Goal: Download file/media

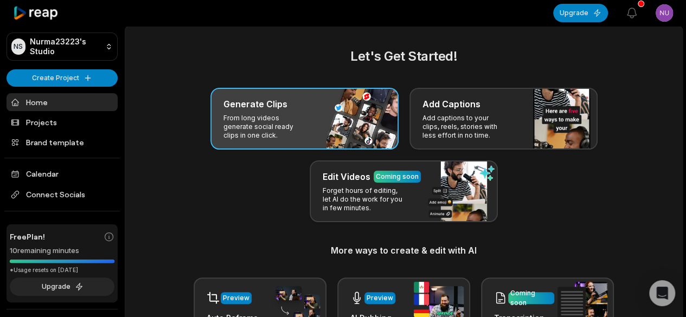
click at [320, 124] on div "Generate Clips From long videos generate social ready clips in one click." at bounding box center [304, 119] width 188 height 62
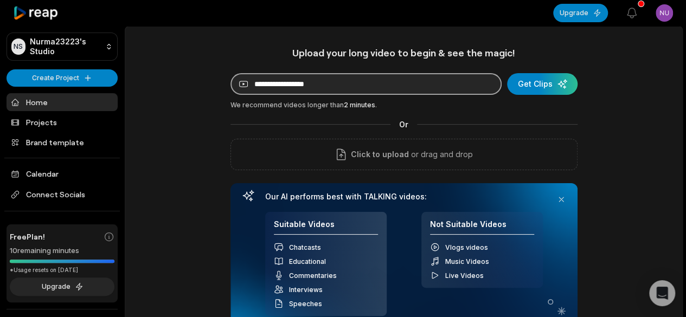
click at [340, 81] on input at bounding box center [365, 84] width 271 height 22
paste input "**********"
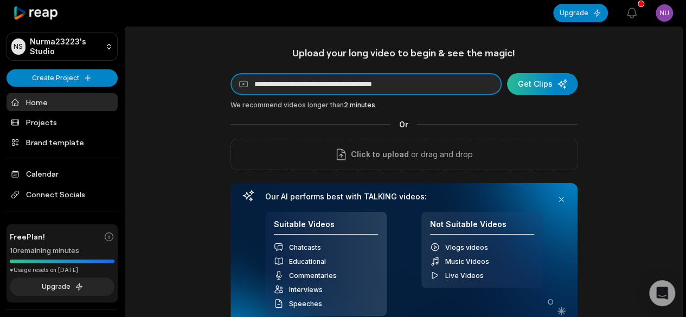
type input "**********"
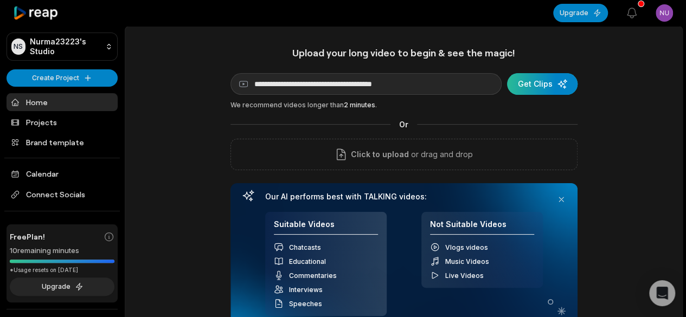
click at [559, 81] on div "submit" at bounding box center [542, 84] width 70 height 22
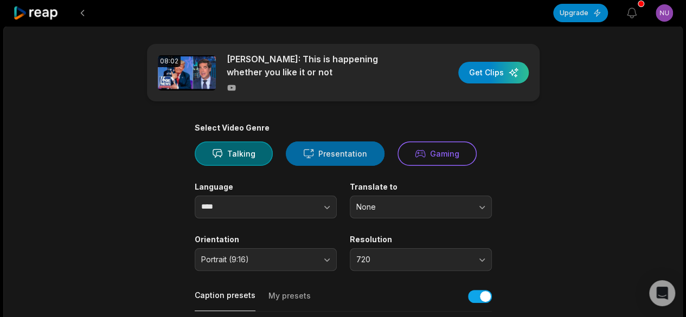
click at [330, 147] on button "Presentation" at bounding box center [335, 153] width 99 height 24
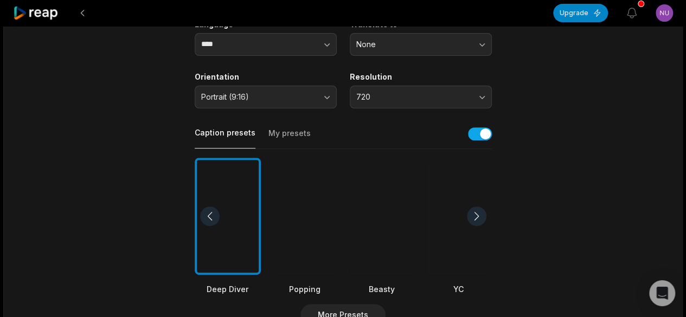
click at [389, 211] on div at bounding box center [382, 217] width 66 height 118
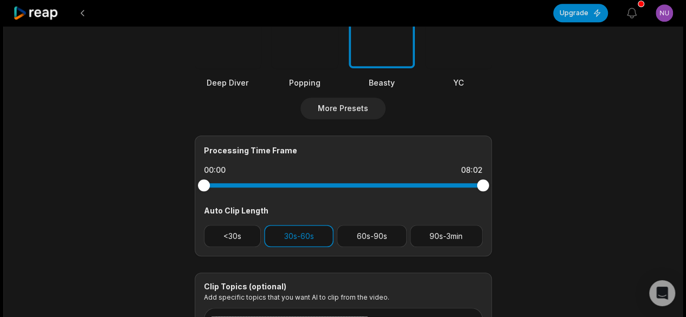
scroll to position [379, 0]
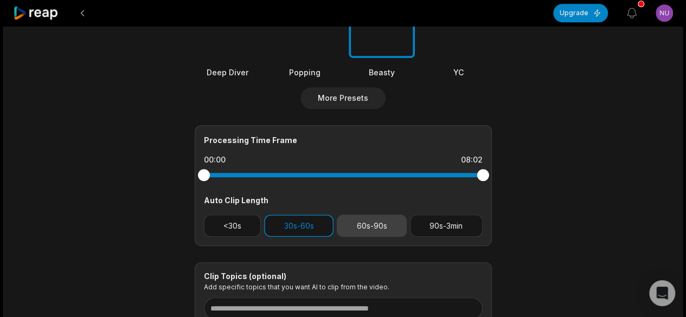
click at [372, 228] on button "60s-90s" at bounding box center [372, 226] width 70 height 22
click at [291, 225] on button "30s-60s" at bounding box center [298, 226] width 69 height 22
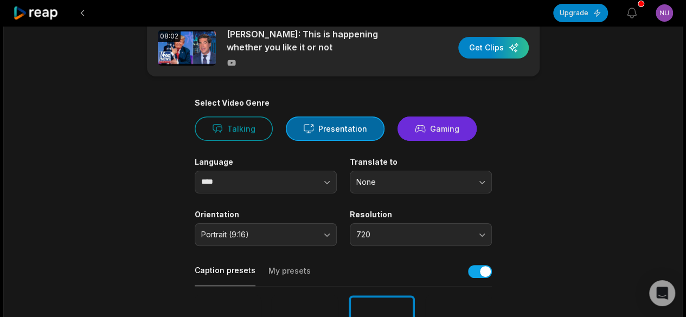
scroll to position [0, 0]
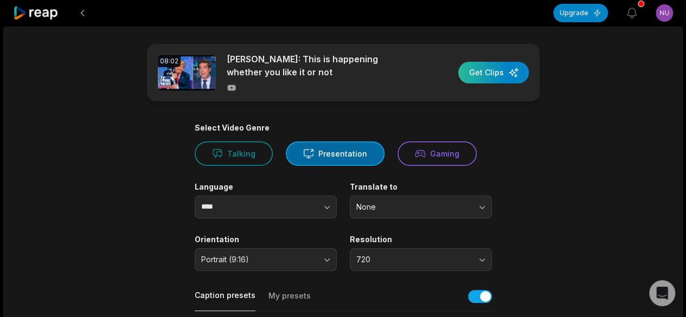
click at [512, 67] on div "button" at bounding box center [493, 73] width 70 height 22
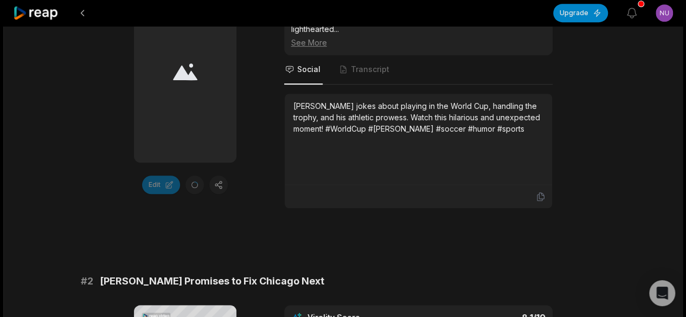
scroll to position [488, 0]
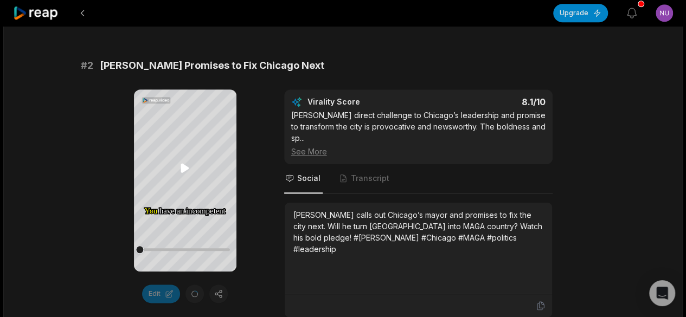
click at [180, 166] on icon at bounding box center [184, 168] width 13 height 13
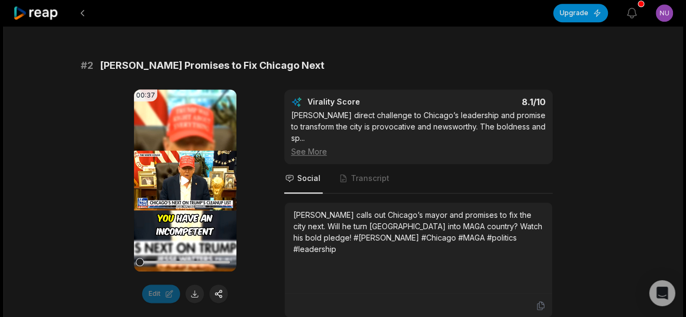
click at [185, 174] on icon at bounding box center [184, 180] width 13 height 13
click at [198, 193] on video "Your browser does not support mp4 format." at bounding box center [185, 180] width 102 height 182
click at [182, 176] on icon at bounding box center [185, 180] width 8 height 9
click at [182, 174] on icon at bounding box center [184, 180] width 13 height 13
click at [182, 176] on icon at bounding box center [185, 180] width 8 height 9
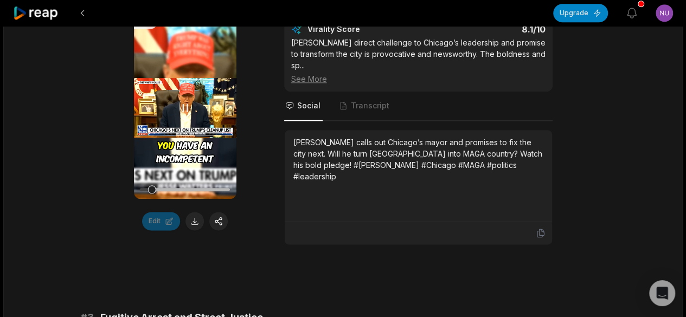
scroll to position [542, 0]
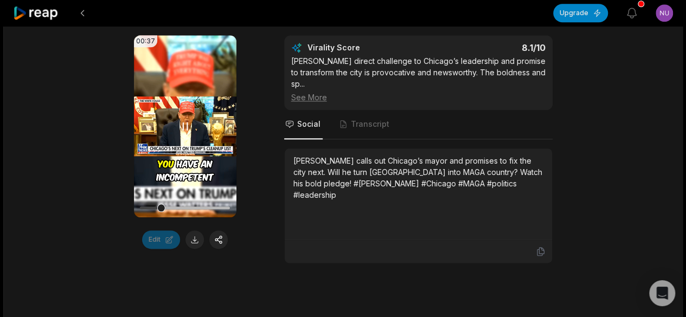
click at [185, 120] on icon at bounding box center [184, 126] width 13 height 13
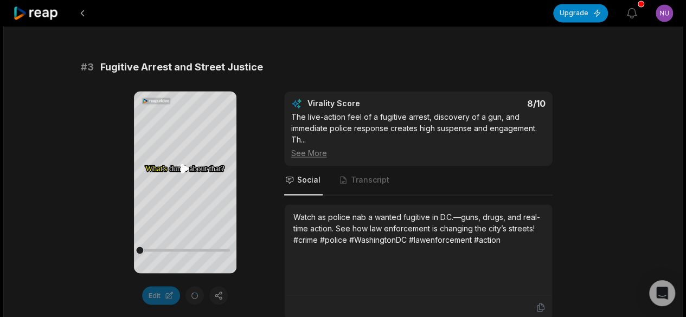
scroll to position [867, 0]
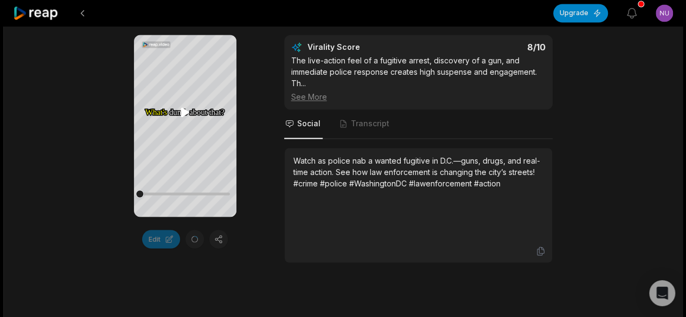
click at [185, 115] on icon at bounding box center [185, 111] width 8 height 9
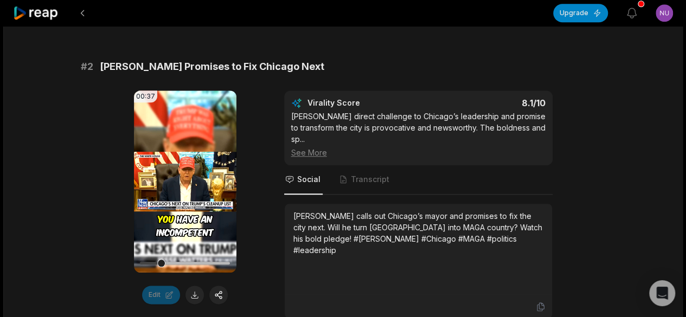
scroll to position [488, 0]
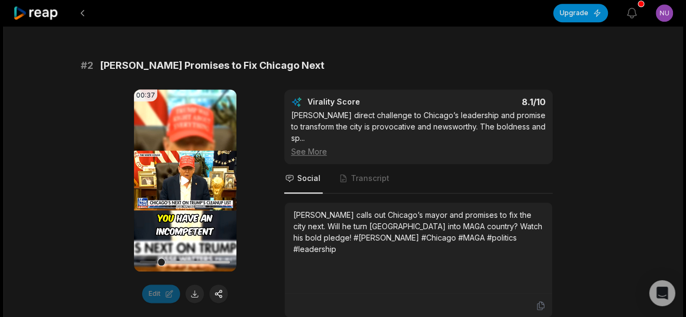
click at [185, 176] on icon at bounding box center [185, 180] width 8 height 9
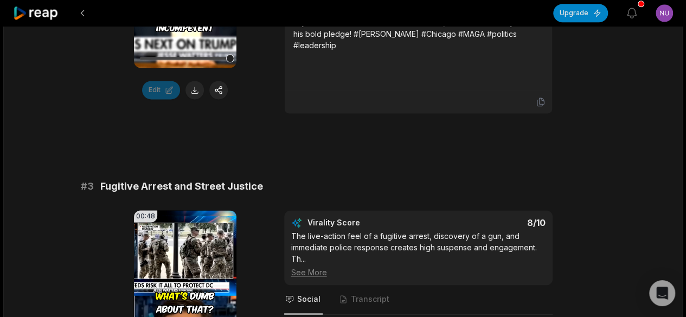
scroll to position [759, 0]
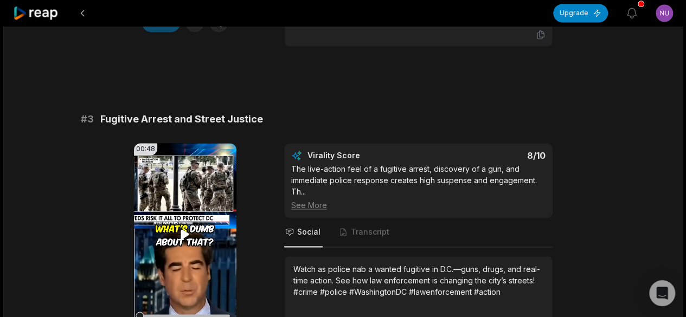
click at [182, 230] on icon at bounding box center [185, 234] width 8 height 9
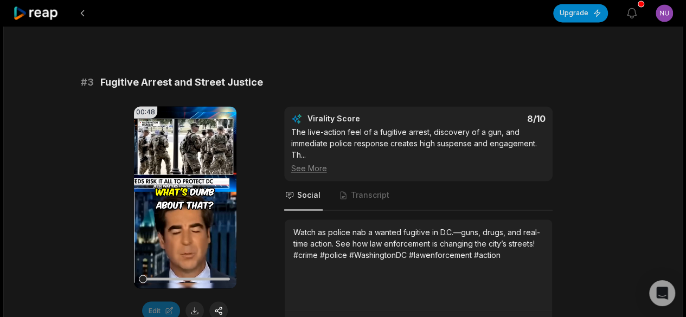
scroll to position [813, 0]
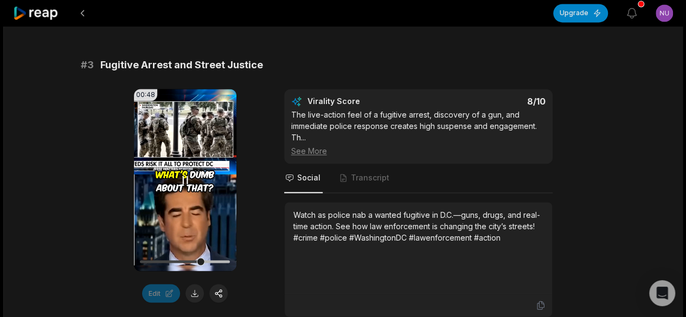
click at [186, 177] on icon at bounding box center [185, 180] width 4 height 7
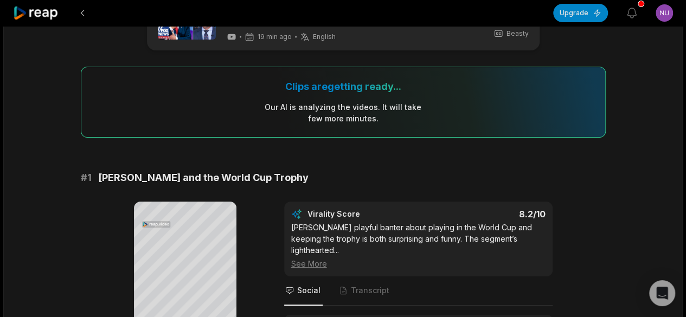
scroll to position [163, 0]
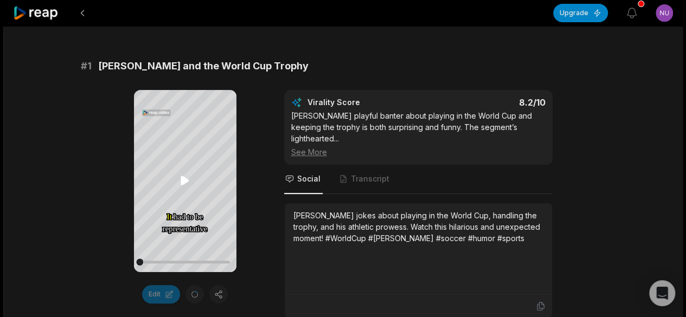
click at [181, 179] on icon at bounding box center [185, 180] width 8 height 9
click at [327, 146] on div "See More" at bounding box center [418, 151] width 254 height 11
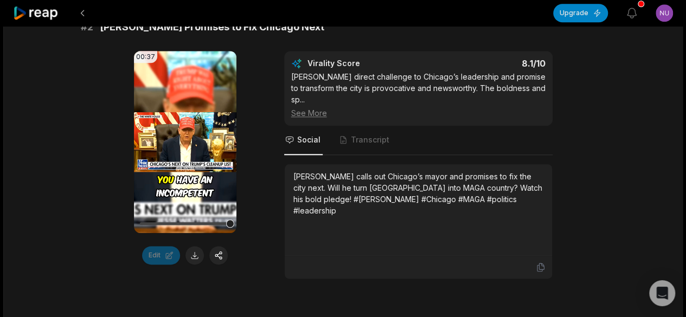
scroll to position [542, 0]
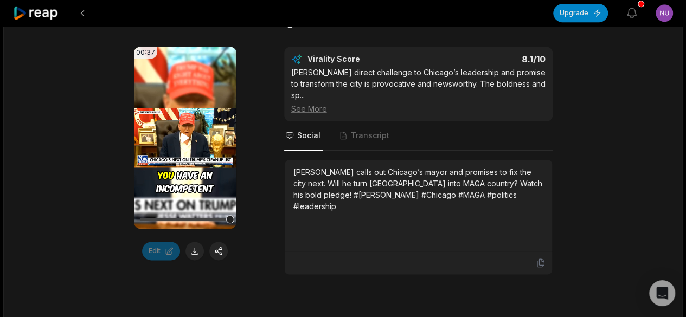
click at [185, 139] on icon at bounding box center [184, 137] width 13 height 13
click at [185, 136] on icon at bounding box center [184, 137] width 13 height 13
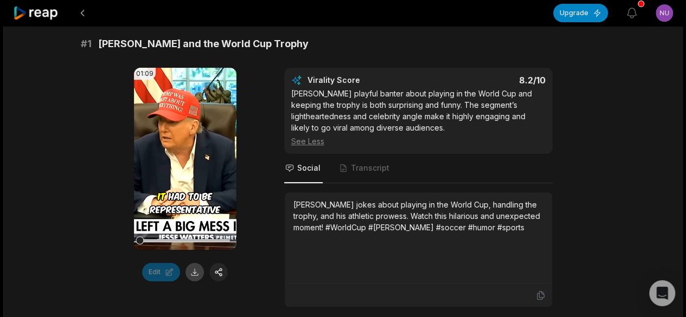
scroll to position [217, 0]
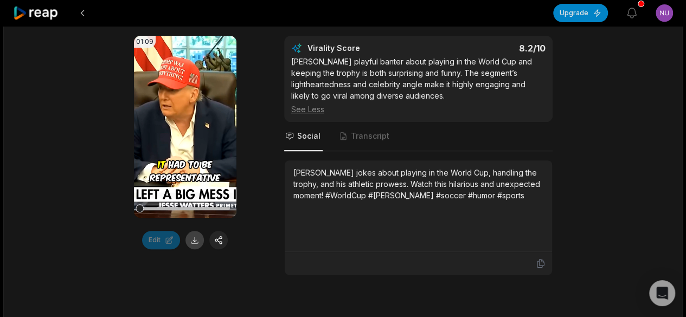
click at [195, 237] on button at bounding box center [194, 240] width 18 height 18
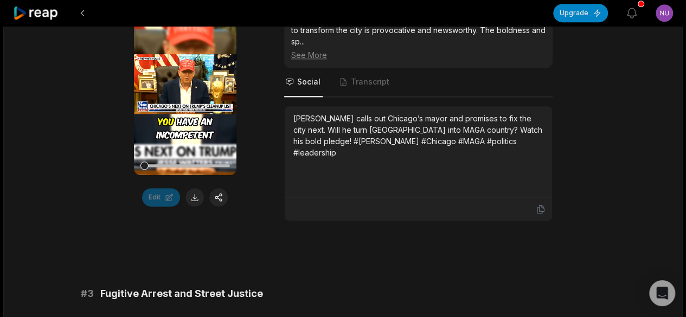
scroll to position [596, 0]
click at [197, 198] on button at bounding box center [194, 197] width 18 height 18
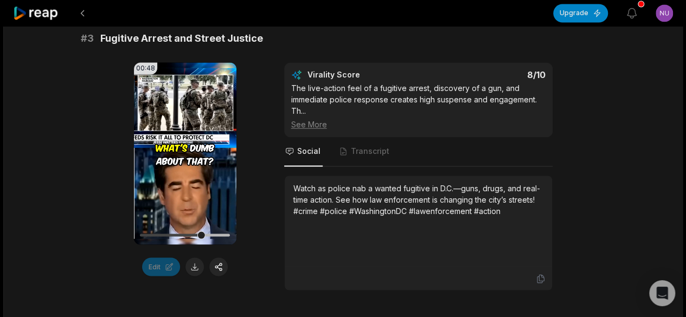
scroll to position [867, 0]
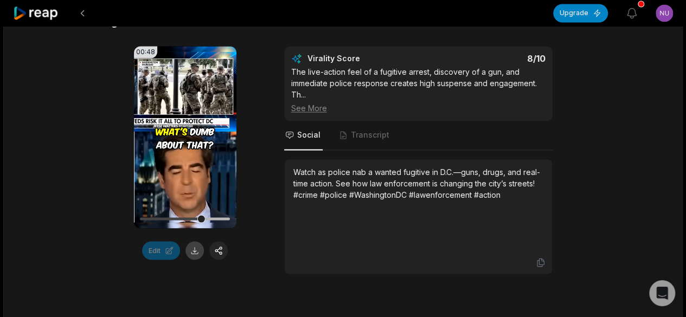
click at [195, 244] on button at bounding box center [194, 250] width 18 height 18
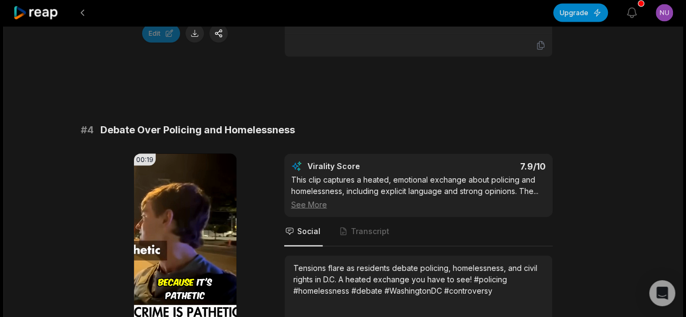
scroll to position [1193, 0]
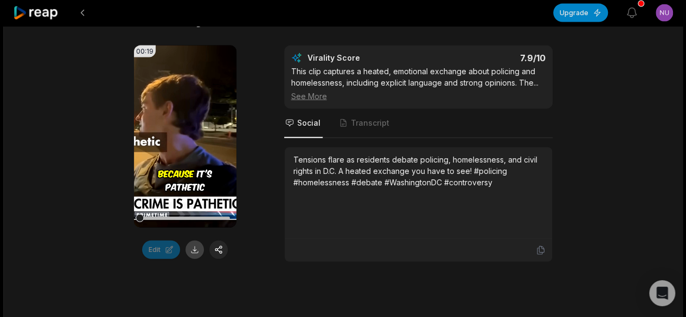
click at [196, 242] on button at bounding box center [194, 250] width 18 height 18
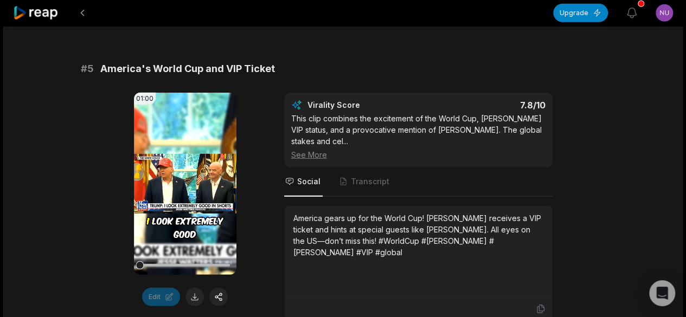
scroll to position [1464, 0]
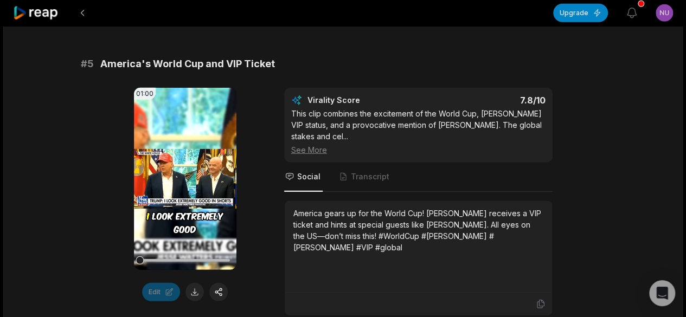
click at [192, 292] on button at bounding box center [194, 292] width 18 height 18
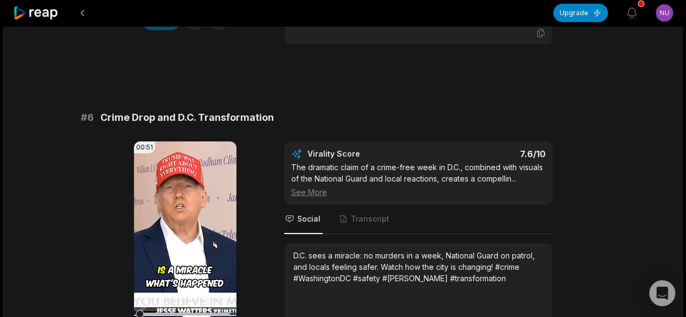
scroll to position [1807, 0]
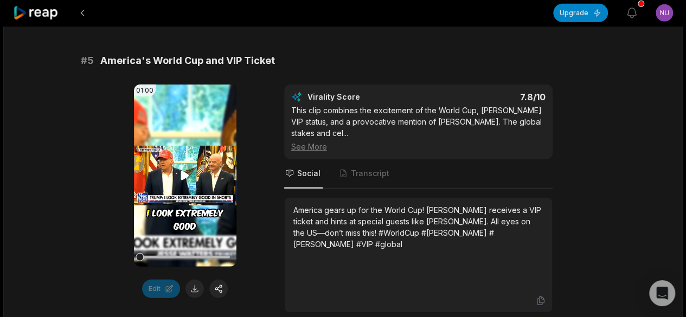
scroll to position [1518, 0]
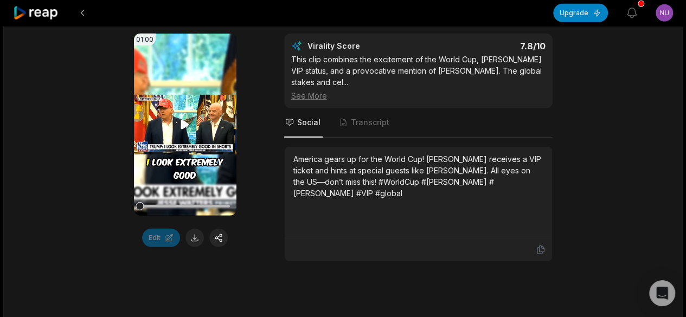
click at [182, 118] on icon at bounding box center [184, 124] width 13 height 13
click at [186, 123] on icon at bounding box center [184, 124] width 13 height 13
click at [184, 122] on icon at bounding box center [185, 124] width 8 height 9
click at [185, 120] on icon at bounding box center [184, 124] width 13 height 13
click at [182, 124] on icon at bounding box center [185, 124] width 8 height 9
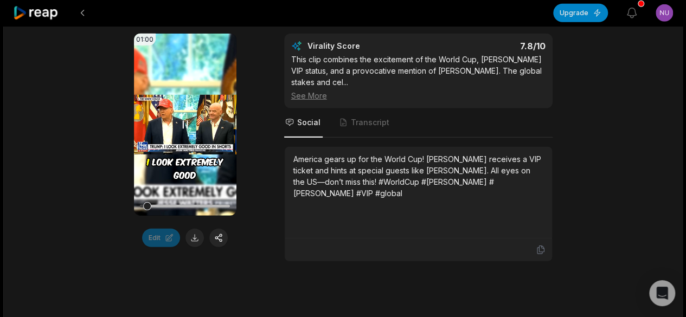
click at [180, 122] on icon at bounding box center [184, 124] width 13 height 13
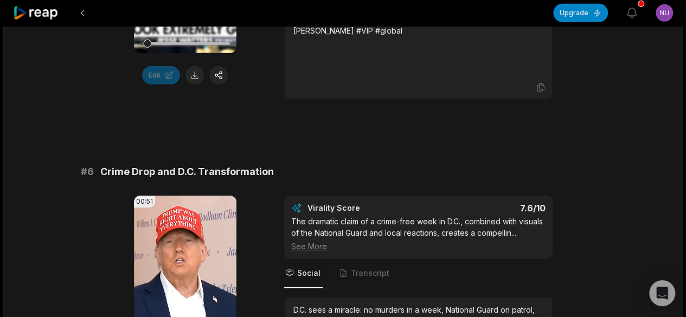
scroll to position [1843, 0]
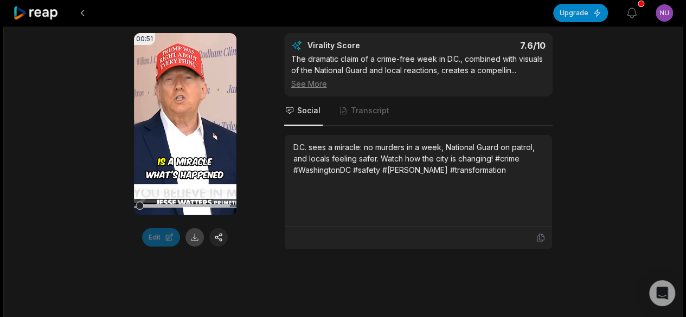
click at [201, 228] on button at bounding box center [194, 237] width 18 height 18
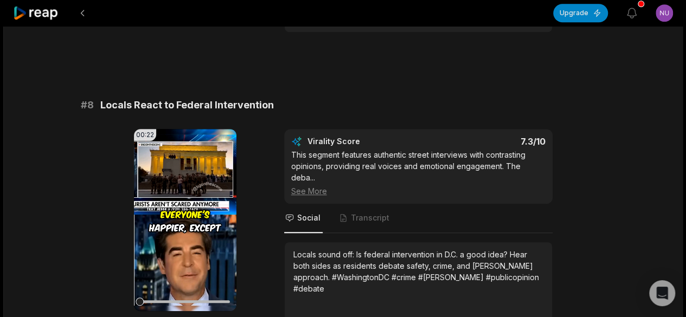
scroll to position [2277, 0]
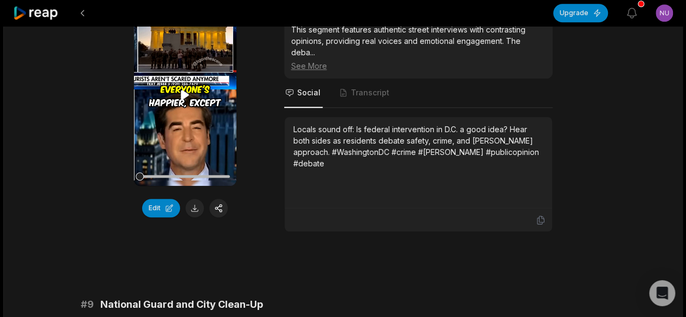
scroll to position [2406, 0]
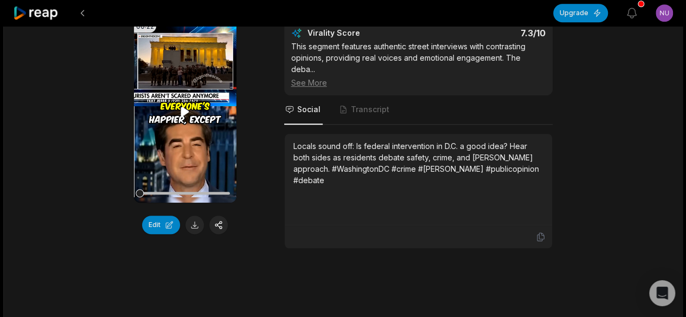
click at [182, 107] on icon at bounding box center [185, 111] width 8 height 9
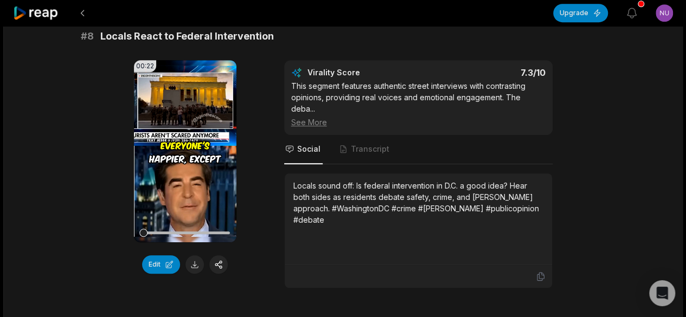
scroll to position [2352, 0]
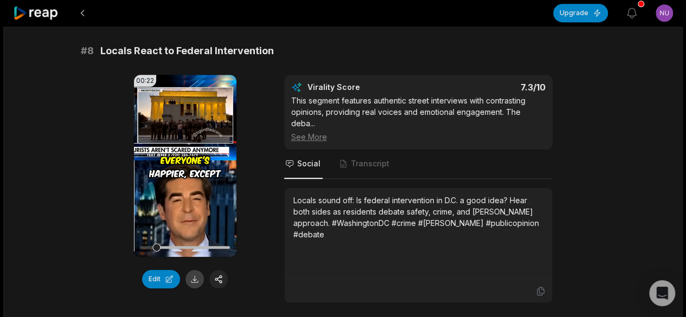
click at [199, 270] on button at bounding box center [194, 279] width 18 height 18
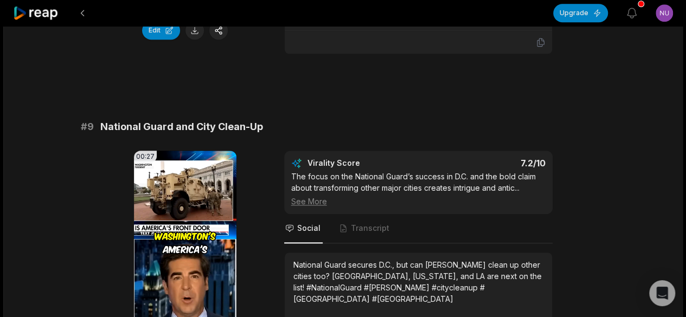
scroll to position [2677, 0]
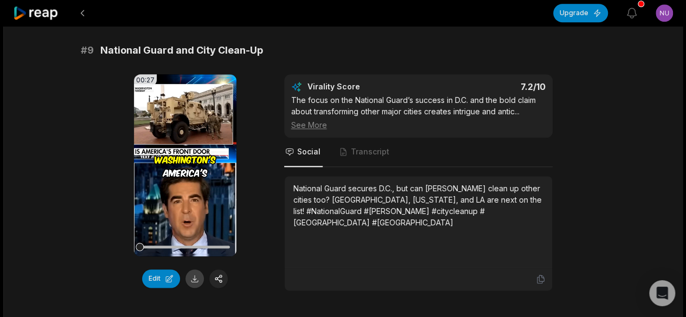
click at [195, 269] on button at bounding box center [194, 278] width 18 height 18
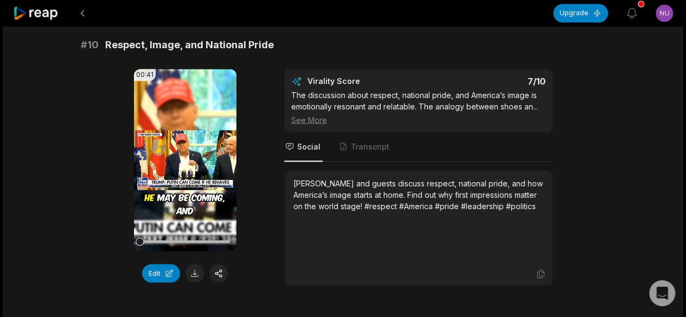
scroll to position [3029, 0]
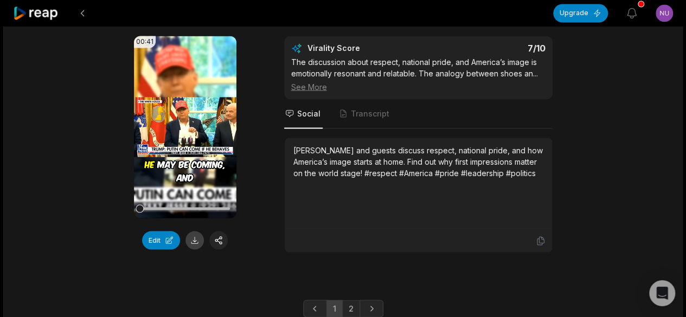
click at [196, 231] on button at bounding box center [194, 240] width 18 height 18
click at [188, 120] on icon at bounding box center [184, 126] width 13 height 13
click at [185, 120] on icon at bounding box center [184, 126] width 13 height 13
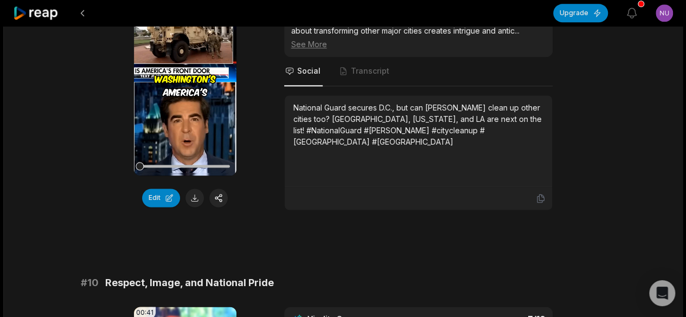
scroll to position [2595, 0]
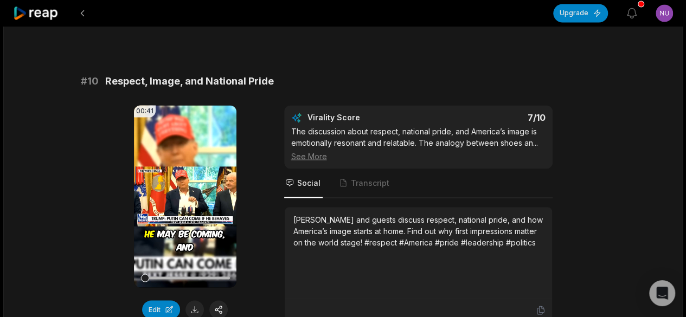
scroll to position [2975, 0]
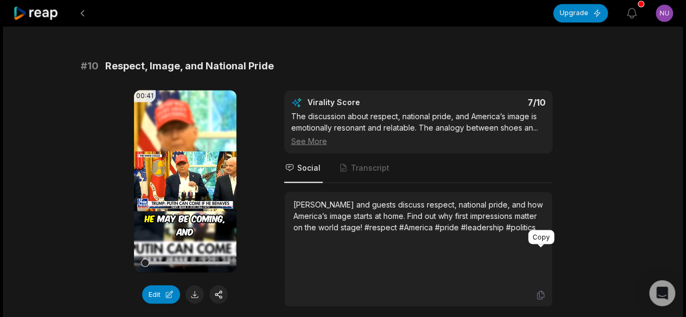
click at [543, 290] on icon at bounding box center [541, 295] width 10 height 10
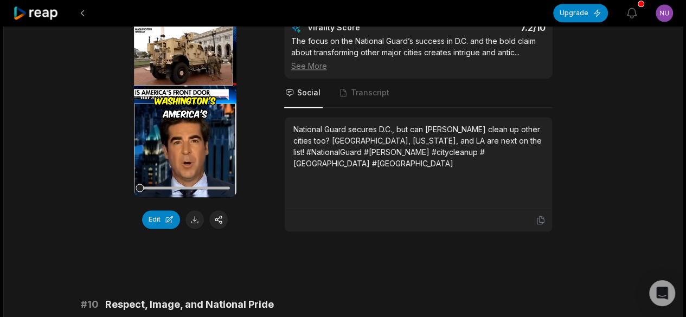
scroll to position [2704, 0]
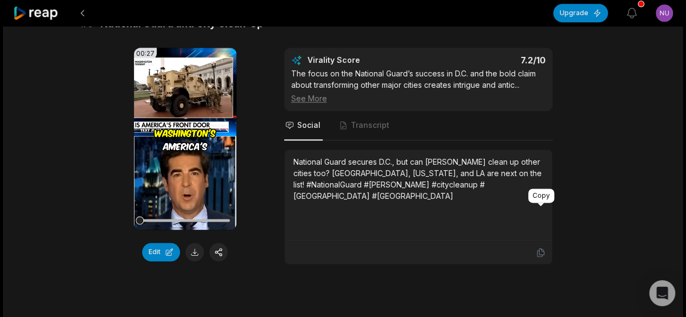
click at [540, 248] on icon at bounding box center [541, 253] width 10 height 10
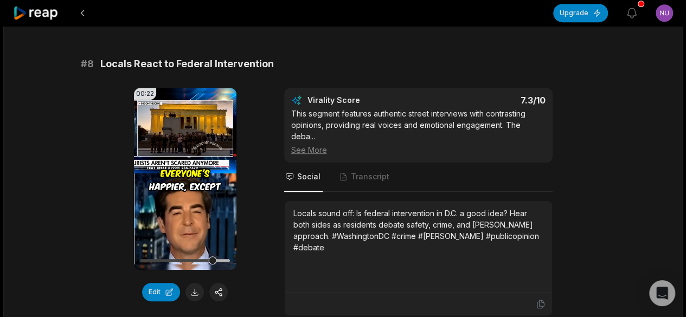
scroll to position [2324, 0]
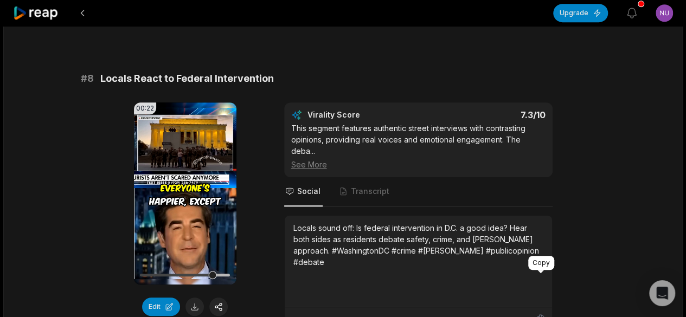
click at [538, 314] on icon at bounding box center [541, 319] width 10 height 10
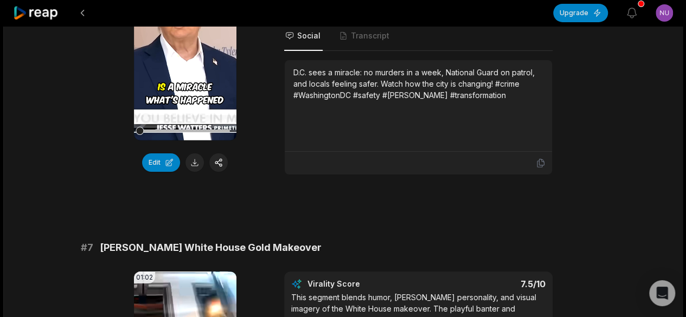
scroll to position [1782, 0]
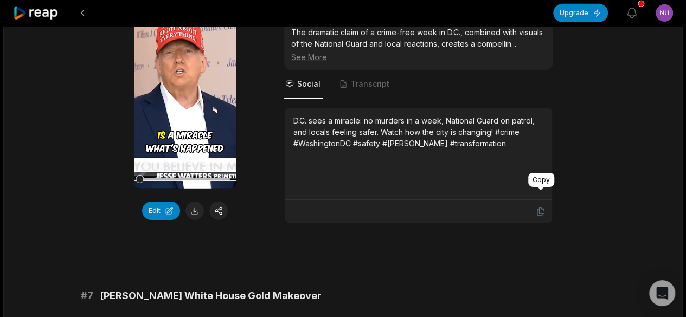
click at [538, 208] on icon at bounding box center [540, 212] width 7 height 8
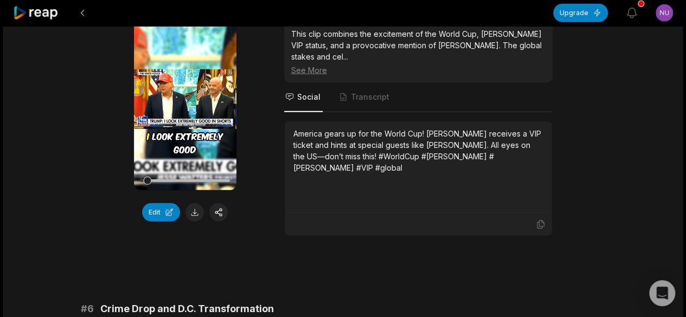
scroll to position [1403, 0]
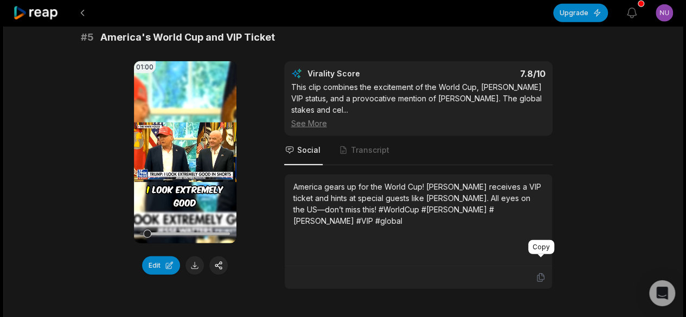
click at [545, 273] on icon at bounding box center [541, 278] width 10 height 10
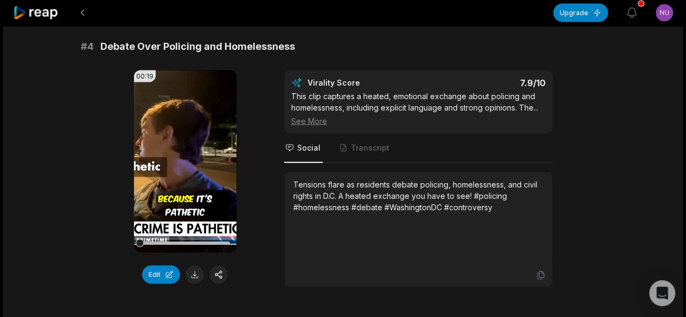
scroll to position [1132, 0]
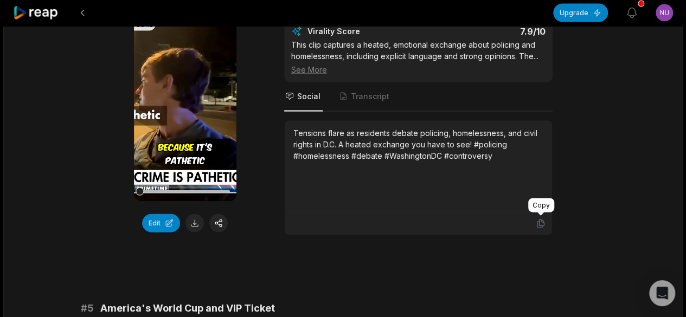
click at [541, 221] on icon at bounding box center [541, 224] width 10 height 10
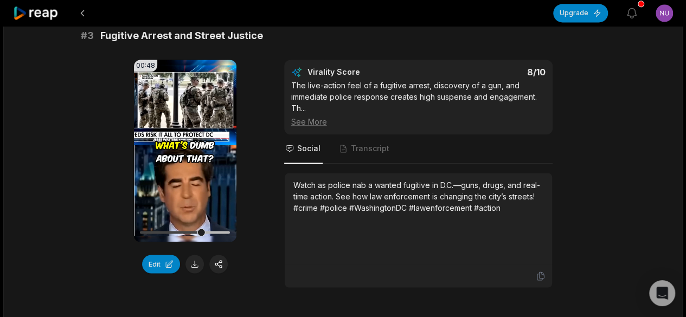
scroll to position [752, 0]
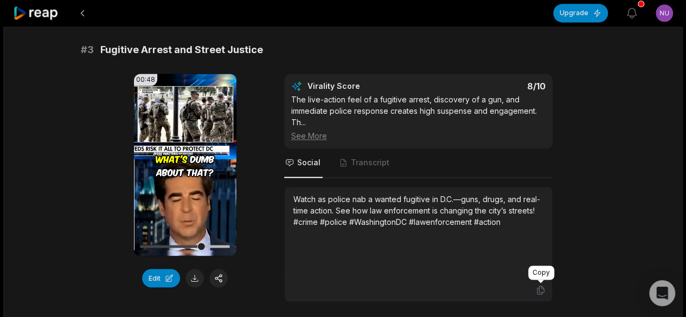
click at [539, 287] on icon at bounding box center [540, 290] width 7 height 8
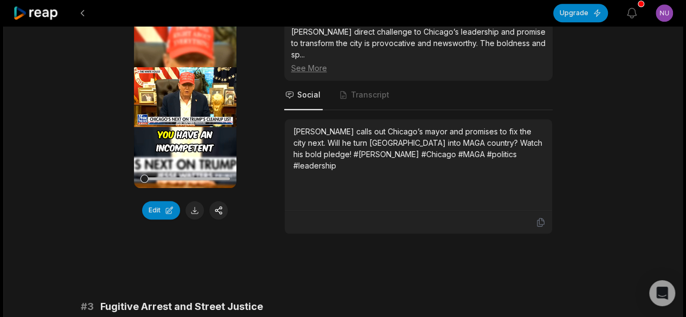
scroll to position [481, 0]
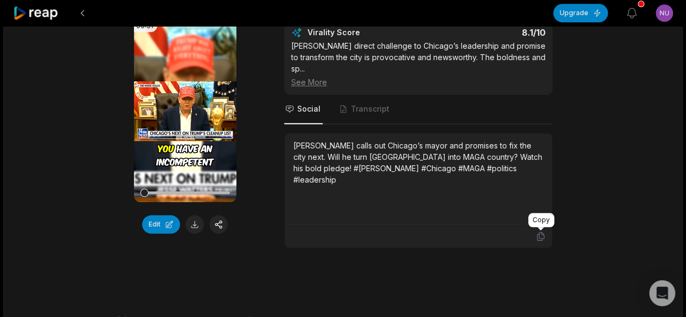
click at [536, 234] on icon at bounding box center [541, 236] width 10 height 10
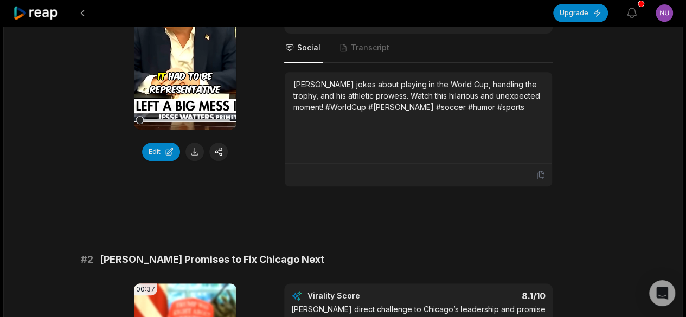
scroll to position [156, 0]
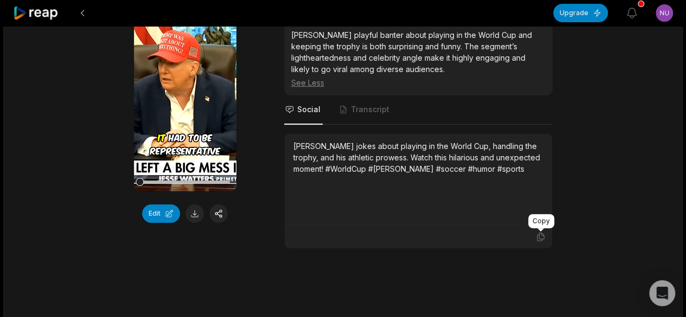
click at [539, 235] on icon at bounding box center [541, 237] width 10 height 10
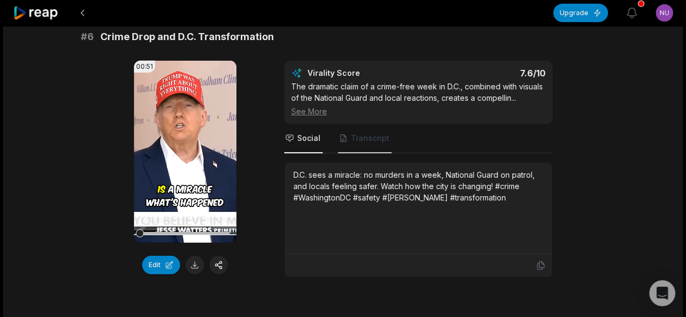
scroll to position [1620, 0]
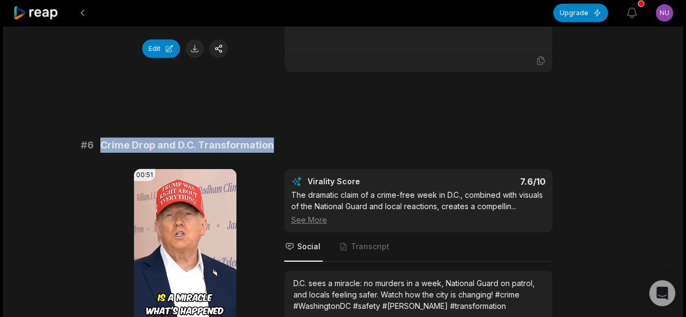
drag, startPoint x: 277, startPoint y: 131, endPoint x: 96, endPoint y: 120, distance: 181.4
click at [96, 120] on div "# 1 Trump and the World Cup Trophy 01:09 Your browser does not support mp4 form…" at bounding box center [343, 88] width 525 height 3148
copy div "Crime Drop and D.C. Transformation"
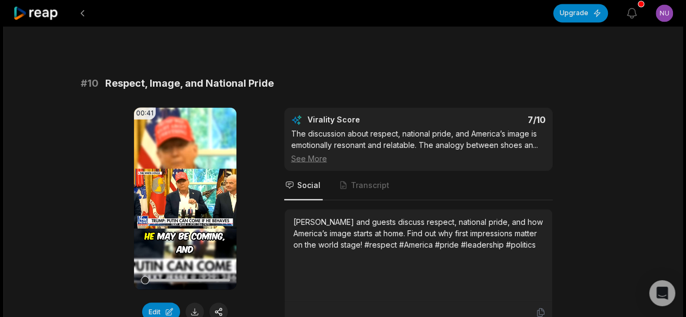
scroll to position [2975, 0]
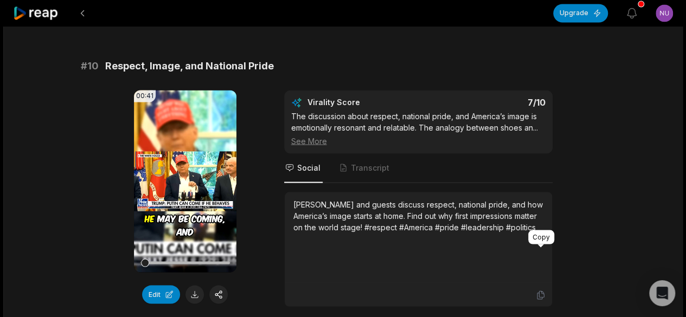
click at [540, 290] on icon at bounding box center [541, 295] width 10 height 10
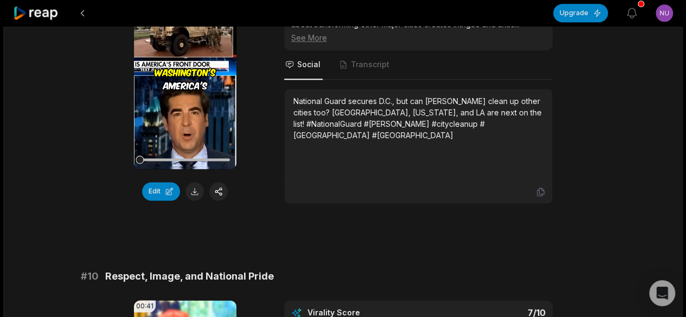
scroll to position [2704, 0]
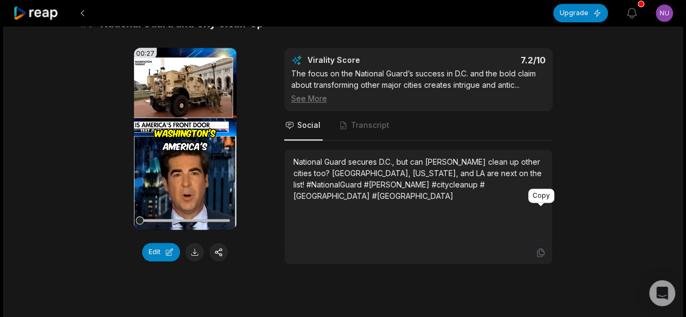
click at [538, 248] on icon at bounding box center [541, 253] width 10 height 10
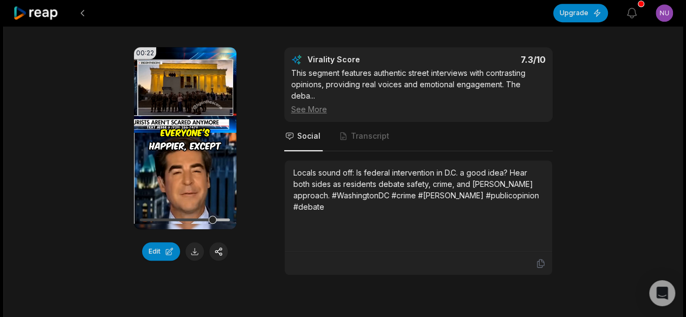
scroll to position [2379, 0]
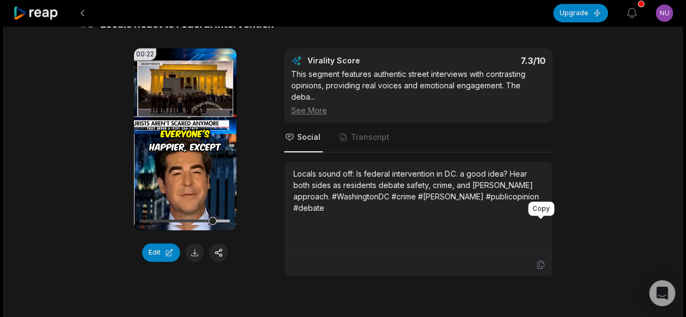
click at [544, 260] on icon at bounding box center [541, 265] width 10 height 10
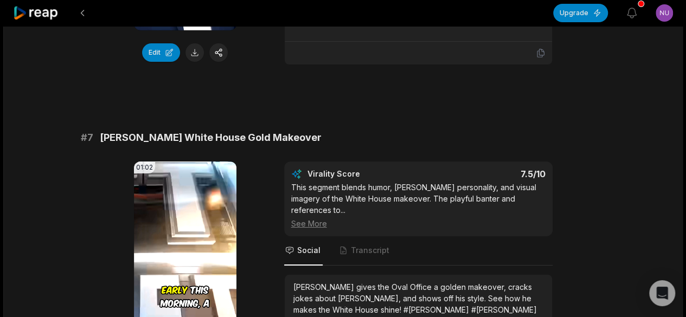
scroll to position [1837, 0]
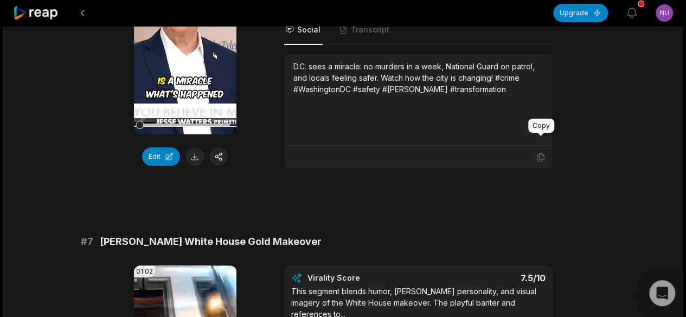
click at [544, 152] on icon at bounding box center [541, 157] width 10 height 10
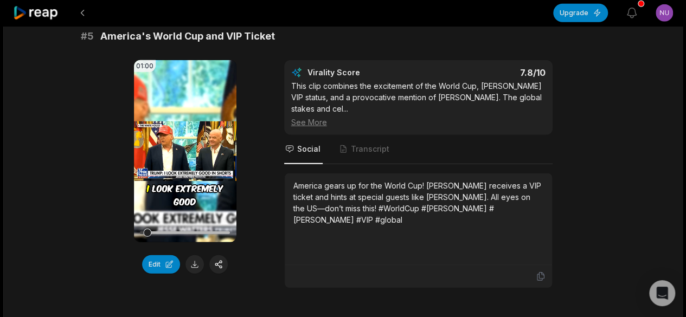
scroll to position [1403, 0]
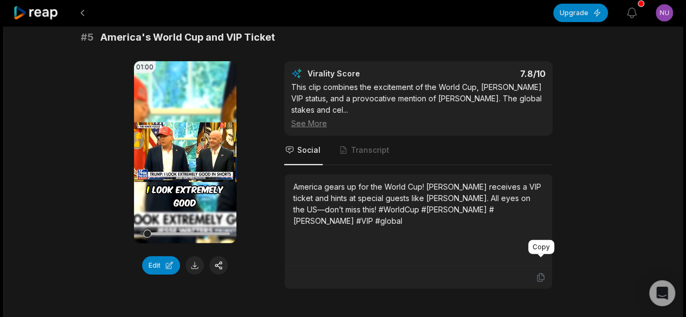
click at [539, 273] on icon at bounding box center [541, 278] width 10 height 10
click at [544, 273] on icon at bounding box center [541, 278] width 10 height 10
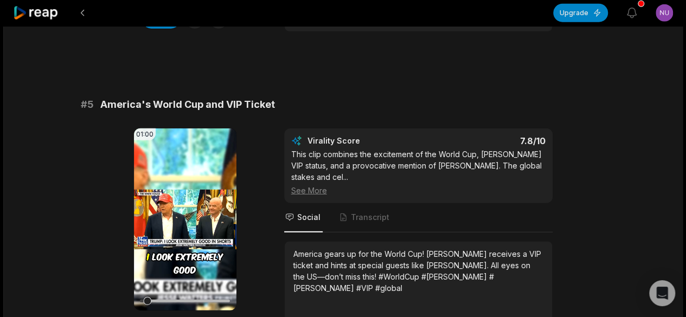
scroll to position [1240, 0]
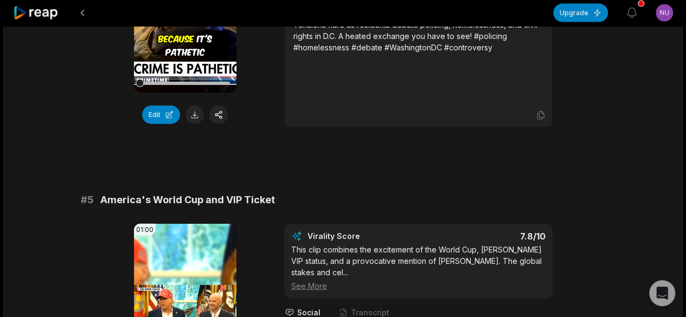
click at [538, 117] on div at bounding box center [418, 115] width 267 height 23
click at [541, 114] on icon at bounding box center [540, 116] width 7 height 8
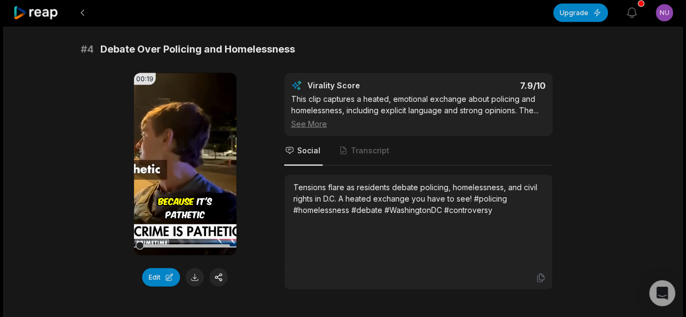
scroll to position [915, 0]
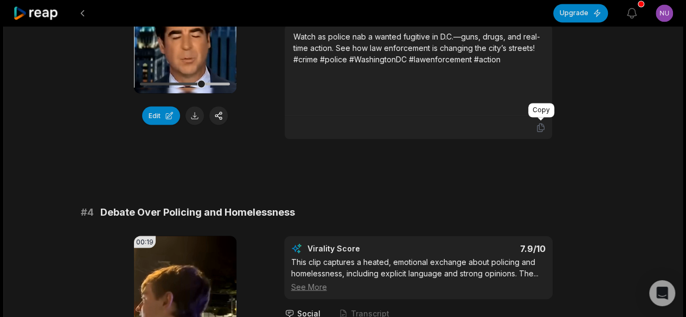
click at [543, 125] on icon at bounding box center [540, 128] width 7 height 8
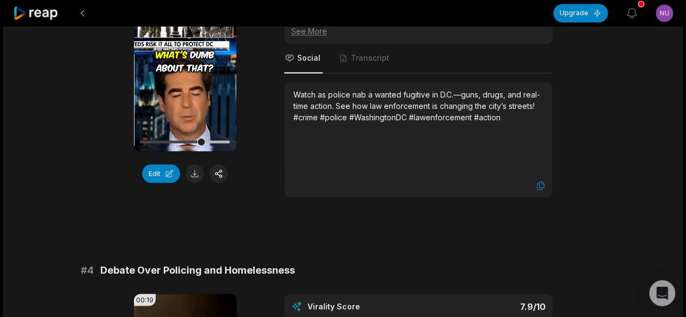
scroll to position [807, 0]
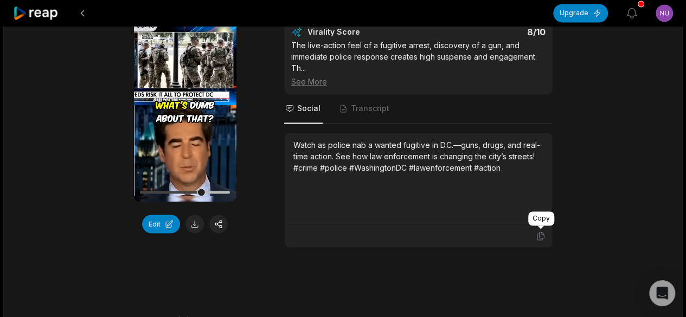
click at [540, 234] on icon at bounding box center [541, 236] width 10 height 10
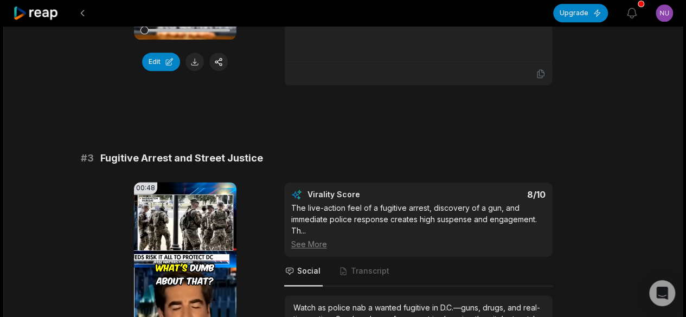
scroll to position [481, 0]
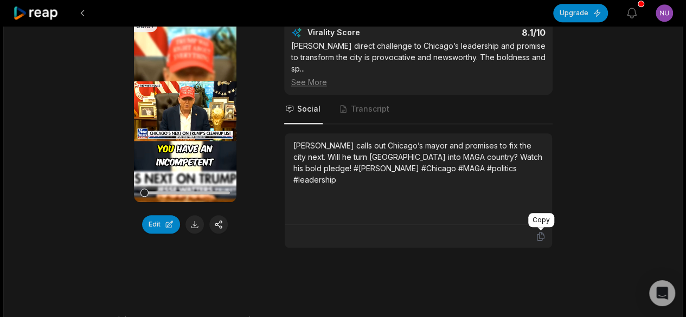
click at [537, 234] on icon at bounding box center [540, 237] width 7 height 8
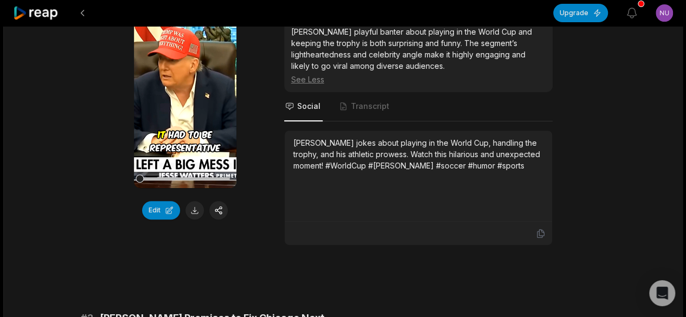
scroll to position [156, 0]
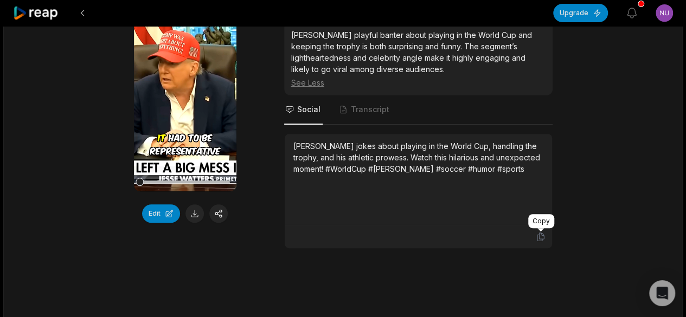
click at [540, 239] on icon at bounding box center [541, 237] width 10 height 10
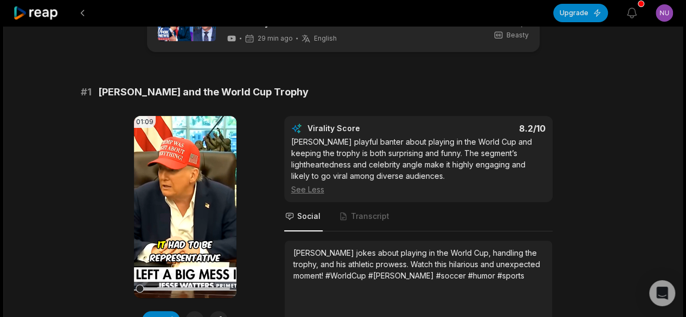
scroll to position [0, 0]
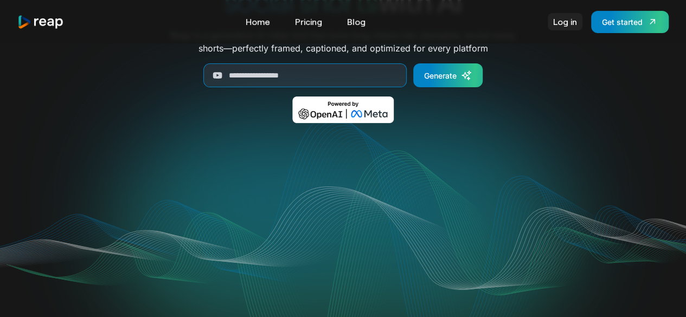
scroll to position [54, 0]
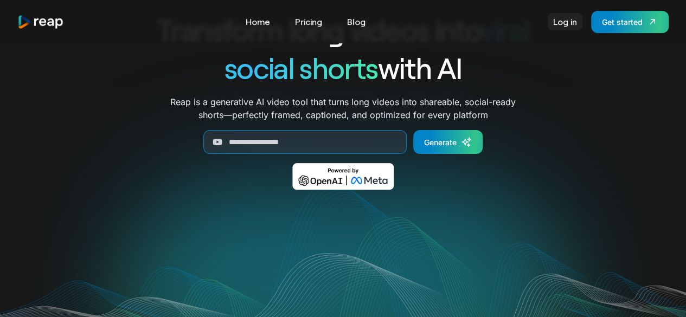
click at [563, 24] on link "Log in" at bounding box center [565, 21] width 35 height 17
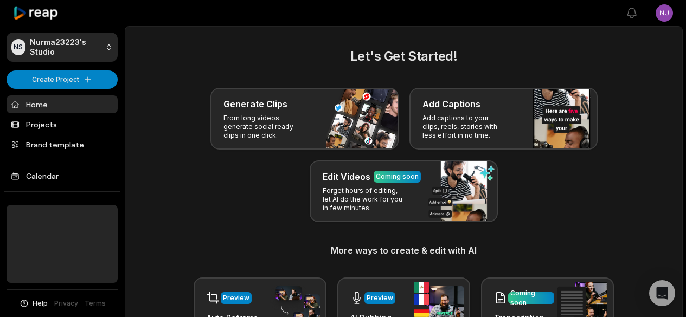
click at [335, 126] on div "Generate Clips From long videos generate social ready clips in one click." at bounding box center [304, 119] width 188 height 62
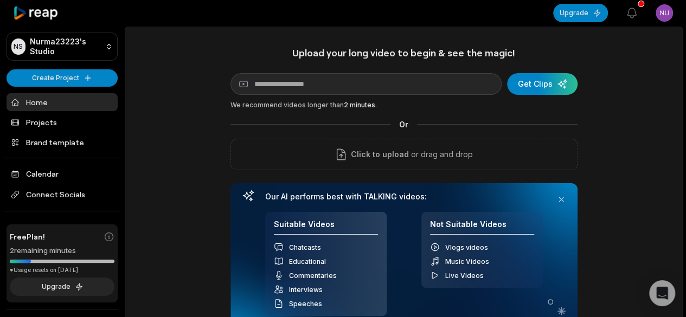
click at [667, 13] on html "NS Nurma23223's Studio Create Project Home Projects Brand template Calendar Con…" at bounding box center [343, 158] width 686 height 317
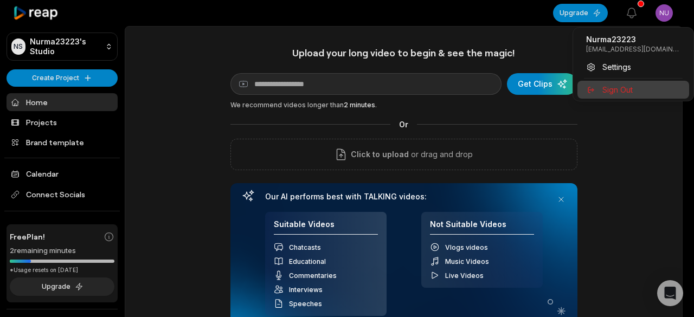
click at [608, 93] on span "Sign Out" at bounding box center [617, 89] width 30 height 11
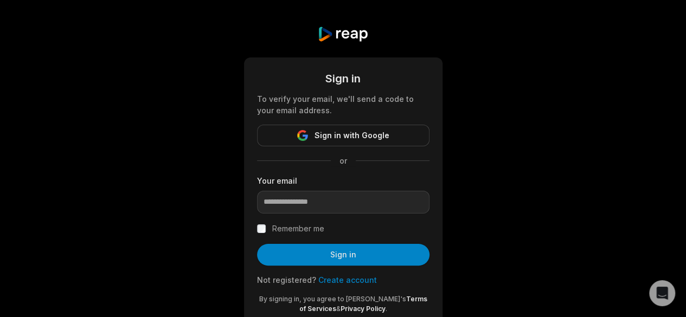
click at [347, 280] on link "Create account" at bounding box center [347, 279] width 59 height 9
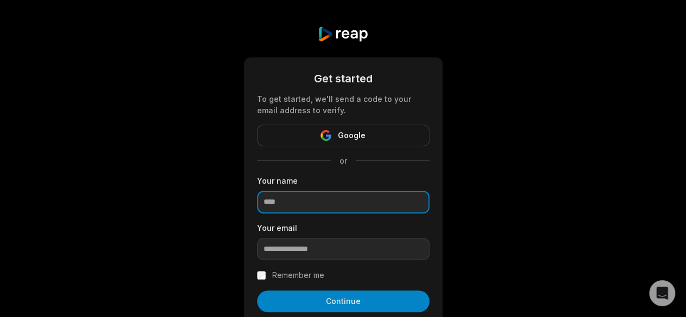
click at [310, 199] on input at bounding box center [343, 202] width 172 height 23
type input "**********"
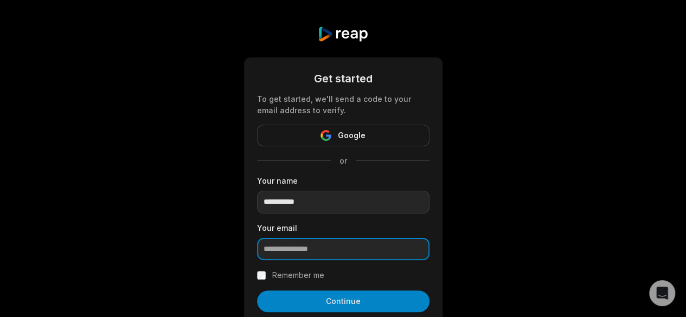
click at [340, 249] on input "email" at bounding box center [343, 249] width 172 height 23
paste input "**********"
type input "**********"
drag, startPoint x: 330, startPoint y: 304, endPoint x: 376, endPoint y: 147, distance: 163.3
click at [332, 304] on button "Continue" at bounding box center [343, 302] width 172 height 22
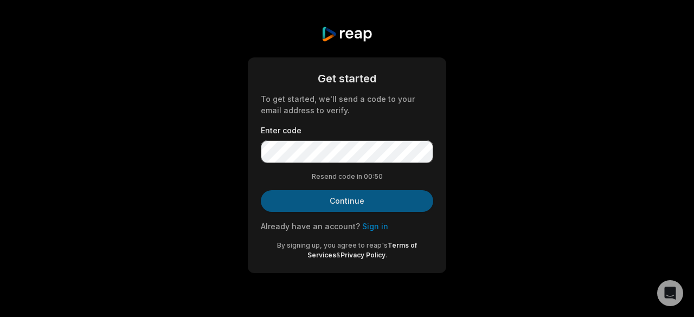
click at [349, 207] on button "Continue" at bounding box center [347, 201] width 172 height 22
